Goal: Submit feedback/report problem: Submit feedback/report problem

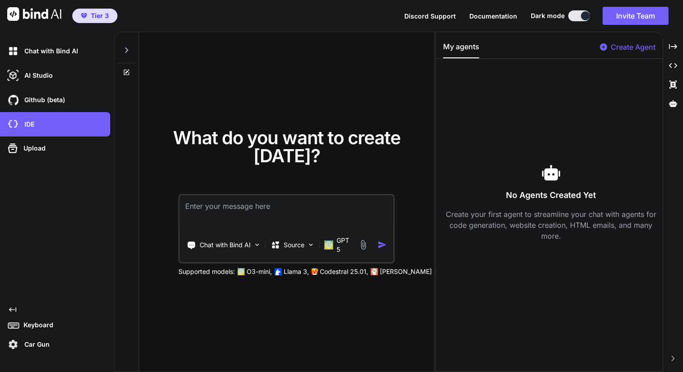
click at [98, 16] on span "Tier 3" at bounding box center [100, 15] width 18 height 9
click at [13, 345] on img at bounding box center [12, 343] width 15 height 15
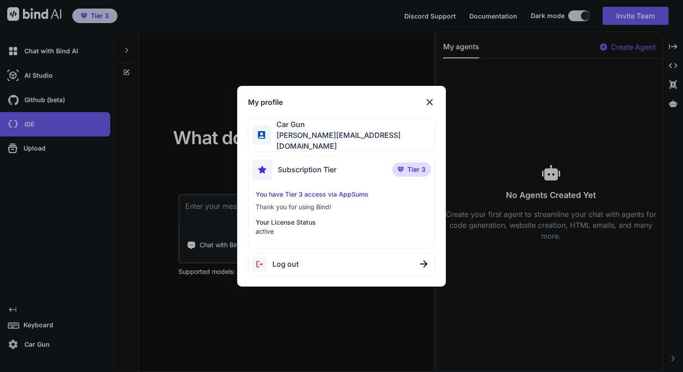
click at [288, 206] on p "Thank you for using Bind!" at bounding box center [342, 206] width 172 height 9
click at [427, 101] on img at bounding box center [429, 102] width 11 height 11
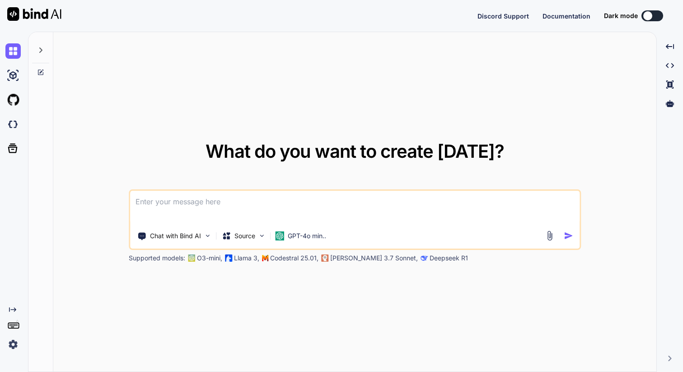
click at [658, 18] on button at bounding box center [652, 15] width 22 height 11
click at [658, 16] on button at bounding box center [652, 15] width 22 height 11
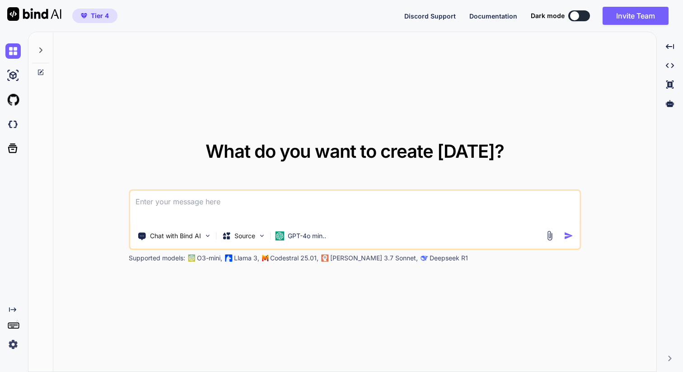
click at [585, 17] on button at bounding box center [579, 15] width 22 height 11
type textarea "x"
